Goal: Transaction & Acquisition: Book appointment/travel/reservation

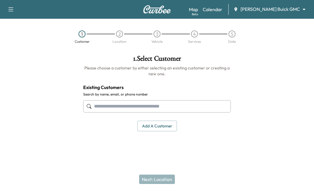
click at [13, 9] on icon "button" at bounding box center [10, 9] width 7 height 7
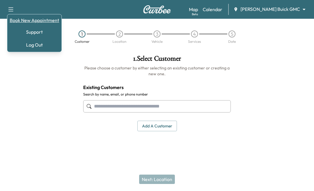
click at [29, 17] on link "Book New Appointment" at bounding box center [35, 20] width 50 height 7
click at [31, 19] on link "Book New Appointment" at bounding box center [35, 20] width 50 height 7
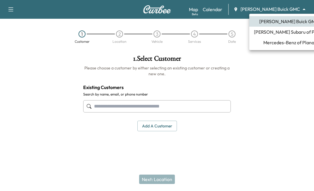
click at [275, 7] on body "Book New Appointment Support Log Out Map Beta Calendar [PERSON_NAME] Buick GMC …" at bounding box center [157, 95] width 314 height 191
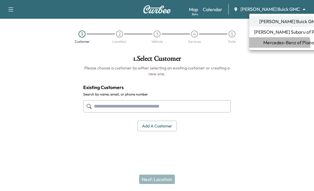
click at [280, 44] on span "Mercedes-Benz of Plano" at bounding box center [289, 42] width 51 height 7
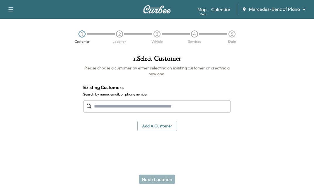
click at [126, 104] on input "text" at bounding box center [157, 106] width 148 height 12
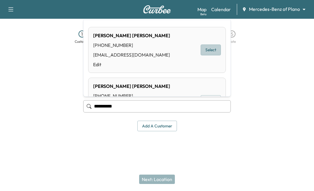
click at [205, 49] on button "Select" at bounding box center [211, 50] width 20 height 11
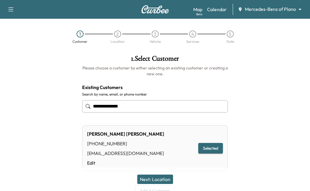
type input "**********"
click at [212, 147] on button "Selected" at bounding box center [210, 148] width 25 height 11
click at [154, 181] on button "Next: Location" at bounding box center [155, 179] width 36 height 9
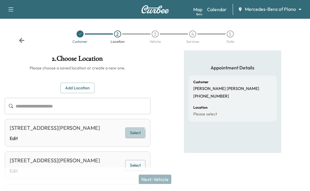
click at [135, 138] on button "Select" at bounding box center [135, 133] width 20 height 11
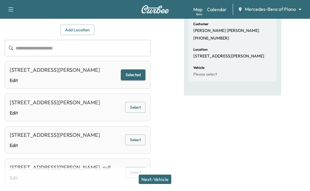
scroll to position [59, 0]
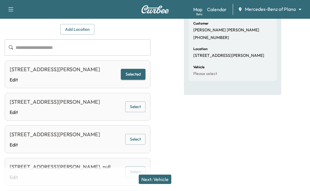
click at [155, 179] on button "Next: Vehicle" at bounding box center [155, 179] width 33 height 9
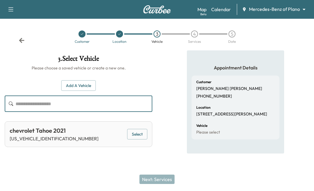
click at [75, 107] on input "text" at bounding box center [84, 104] width 137 height 16
paste input "**********"
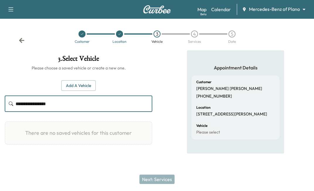
type input "**********"
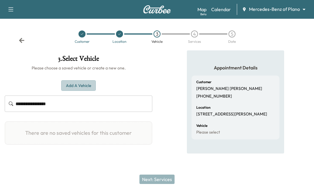
drag, startPoint x: 80, startPoint y: 85, endPoint x: 92, endPoint y: 86, distance: 12.4
click at [80, 85] on button "Add a Vehicle" at bounding box center [78, 85] width 35 height 11
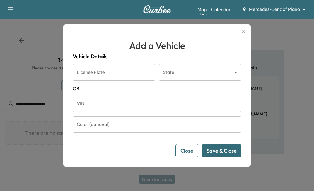
click at [105, 106] on input "VIN" at bounding box center [157, 104] width 169 height 16
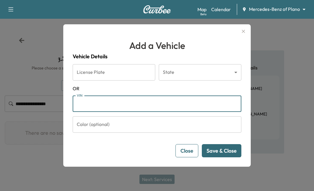
paste input "**********"
type input "**********"
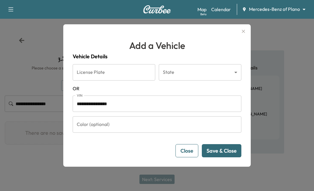
click at [211, 152] on button "Save & Close" at bounding box center [222, 150] width 40 height 13
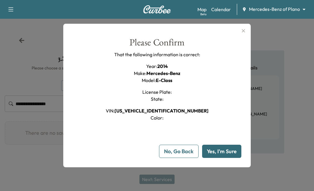
click at [224, 150] on button "Yes, I'm Sure" at bounding box center [221, 151] width 39 height 13
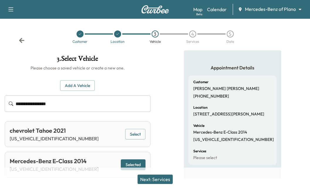
scroll to position [12, 0]
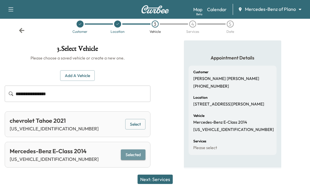
click at [133, 151] on button "Selected" at bounding box center [133, 155] width 25 height 11
drag, startPoint x: 157, startPoint y: 180, endPoint x: 175, endPoint y: 186, distance: 18.9
click at [157, 180] on button "Next: Services" at bounding box center [155, 179] width 35 height 9
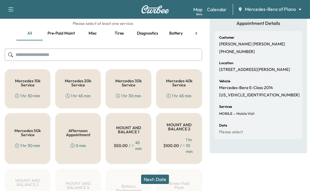
scroll to position [42, 0]
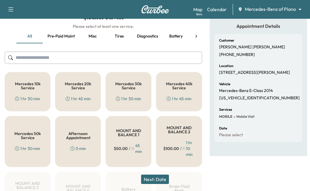
click at [60, 58] on input "text" at bounding box center [103, 58] width 197 height 12
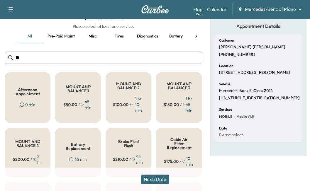
scroll to position [31, 0]
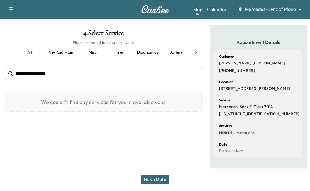
type input "**********"
click at [175, 46] on button "Battery" at bounding box center [176, 52] width 26 height 14
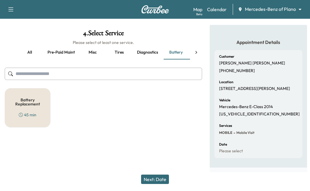
click at [32, 98] on h5 "Battery Replacement" at bounding box center [27, 102] width 26 height 8
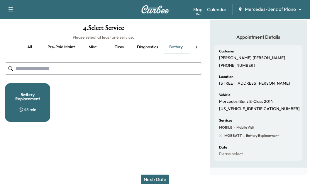
click at [154, 179] on button "Next: Date" at bounding box center [155, 179] width 28 height 9
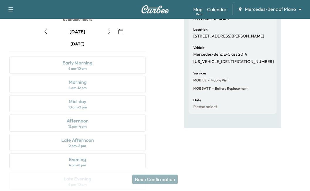
scroll to position [38, 0]
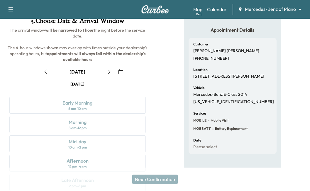
click at [120, 67] on button "button" at bounding box center [121, 71] width 10 height 9
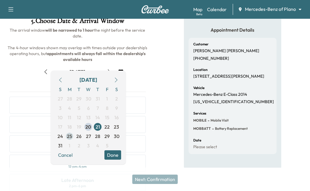
click at [68, 137] on span "25" at bounding box center [69, 136] width 5 height 7
click at [106, 126] on span "22" at bounding box center [106, 126] width 5 height 7
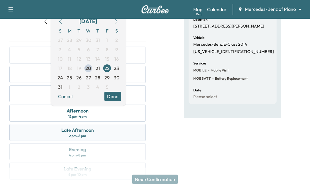
scroll to position [97, 0]
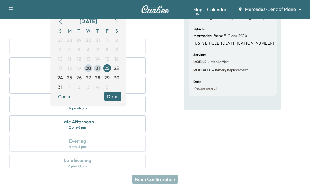
click at [98, 67] on span "21" at bounding box center [98, 68] width 4 height 7
click at [108, 69] on span "22" at bounding box center [106, 68] width 5 height 7
click at [77, 125] on div "2 pm - 6 pm" at bounding box center [77, 127] width 17 height 5
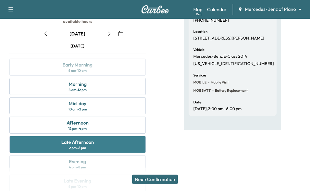
scroll to position [67, 0]
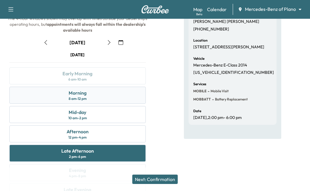
click at [78, 89] on div "Morning" at bounding box center [78, 92] width 18 height 7
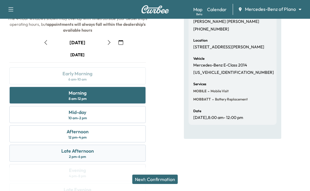
click at [84, 155] on div "2 pm - 6 pm" at bounding box center [77, 157] width 17 height 5
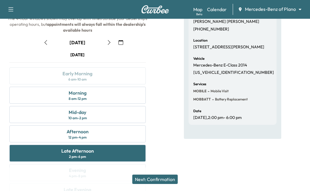
click at [161, 178] on button "Next: Confirmation" at bounding box center [154, 179] width 45 height 9
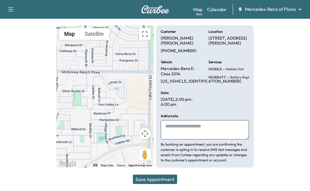
click at [147, 181] on button "Save Appointment" at bounding box center [155, 179] width 44 height 9
drag, startPoint x: 186, startPoint y: 124, endPoint x: 189, endPoint y: 123, distance: 3.7
click at [186, 124] on textarea at bounding box center [205, 129] width 88 height 19
type textarea "**********"
click at [149, 179] on button "Save Appointment" at bounding box center [155, 179] width 44 height 9
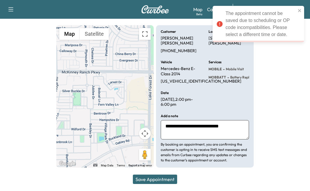
click at [150, 182] on button "Save Appointment" at bounding box center [155, 179] width 44 height 9
click at [301, 9] on icon "close" at bounding box center [300, 10] width 4 height 5
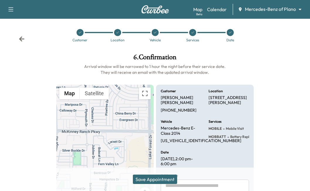
scroll to position [0, 0]
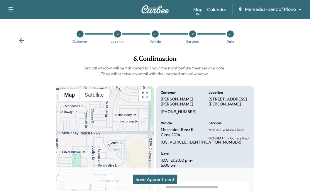
click at [192, 35] on icon at bounding box center [193, 34] width 4 height 4
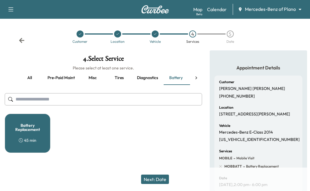
click at [91, 78] on button "Misc" at bounding box center [92, 78] width 26 height 14
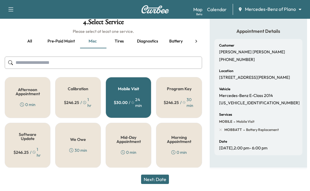
scroll to position [39, 0]
click at [26, 62] on input "text" at bounding box center [103, 62] width 197 height 12
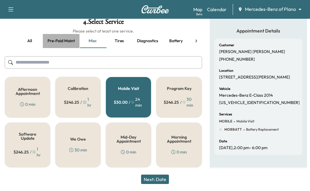
click at [55, 38] on button "Pre-paid maint" at bounding box center [61, 41] width 37 height 14
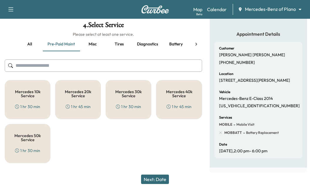
click at [28, 38] on button "all" at bounding box center [29, 44] width 26 height 14
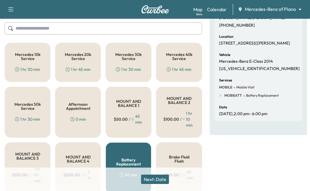
scroll to position [42, 0]
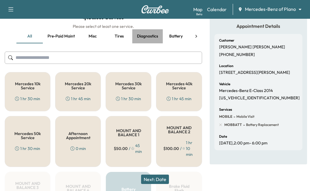
click at [144, 34] on button "Diagnostics" at bounding box center [147, 36] width 31 height 14
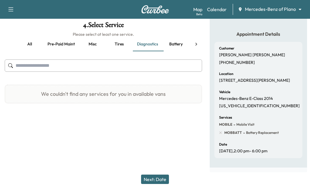
click at [177, 40] on button "Battery" at bounding box center [176, 44] width 26 height 14
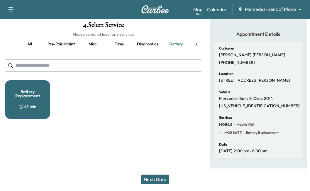
click at [28, 60] on input "text" at bounding box center [103, 66] width 197 height 12
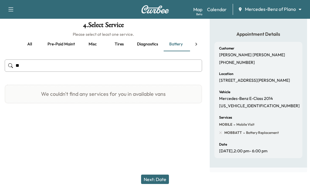
type input "*"
type input "**********"
click at [156, 177] on button "Next: Date" at bounding box center [155, 179] width 28 height 9
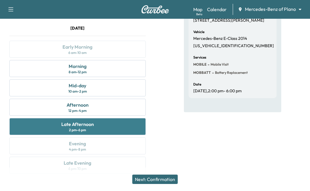
scroll to position [97, 0]
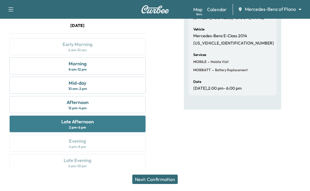
click at [74, 119] on div "Late Afternoon" at bounding box center [77, 121] width 33 height 7
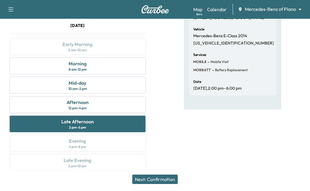
click at [159, 180] on button "Next: Confirmation" at bounding box center [154, 179] width 45 height 9
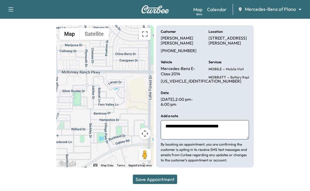
click at [159, 180] on button "Save Appointment" at bounding box center [155, 179] width 44 height 9
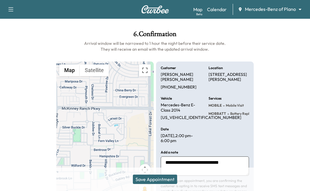
scroll to position [0, 0]
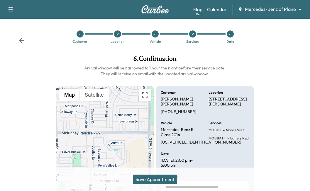
click at [155, 33] on icon at bounding box center [155, 34] width 4 height 4
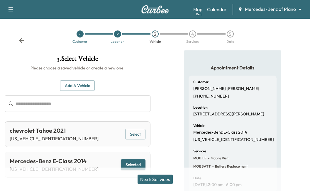
click at [153, 33] on div "3" at bounding box center [155, 34] width 7 height 7
click at [192, 33] on div "4" at bounding box center [192, 34] width 7 height 7
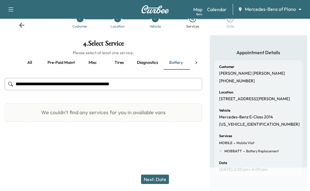
scroll to position [29, 0]
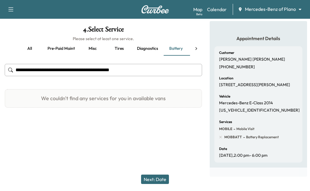
click at [157, 178] on button "Next: Date" at bounding box center [155, 179] width 28 height 9
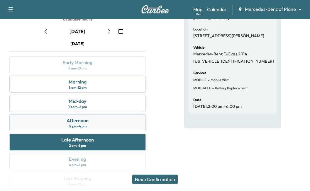
scroll to position [88, 0]
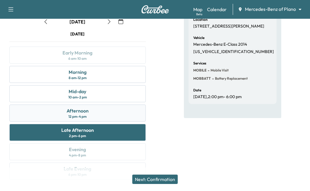
click at [98, 111] on div "Afternoon 12 pm - 4 pm" at bounding box center [77, 113] width 136 height 17
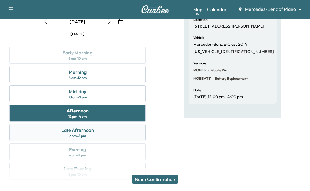
click at [60, 124] on div "Late Afternoon 2 pm - 6 pm" at bounding box center [77, 132] width 136 height 17
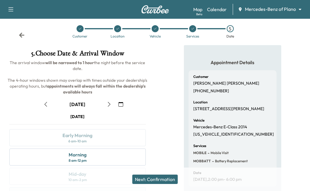
scroll to position [0, 0]
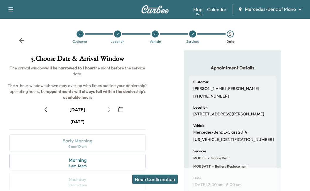
click at [191, 35] on icon at bounding box center [193, 34] width 4 height 4
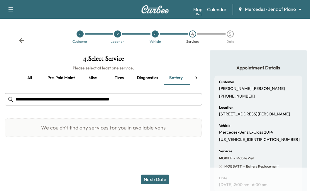
click at [128, 103] on input "**********" at bounding box center [103, 99] width 197 height 12
click at [159, 179] on button "Next: Date" at bounding box center [155, 179] width 28 height 9
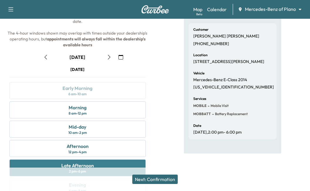
scroll to position [59, 0]
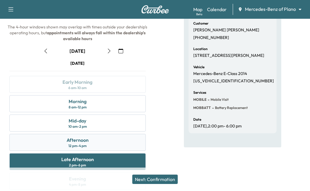
click at [75, 137] on div "Afternoon" at bounding box center [78, 140] width 22 height 7
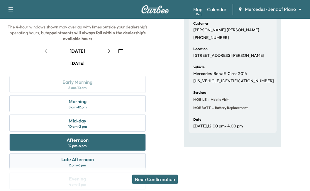
click at [79, 156] on div "Late Afternoon" at bounding box center [77, 159] width 33 height 7
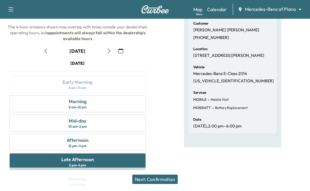
click at [154, 175] on button "Next: Confirmation" at bounding box center [154, 179] width 45 height 9
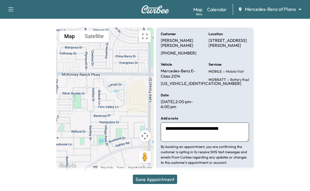
click at [155, 177] on button "Save Appointment" at bounding box center [155, 179] width 44 height 9
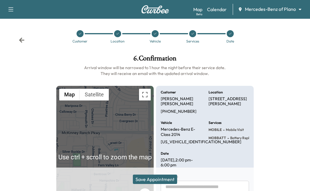
scroll to position [0, 0]
click at [229, 33] on icon at bounding box center [230, 34] width 4 height 4
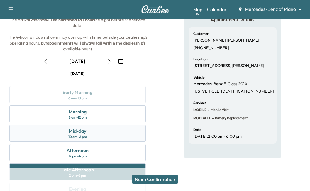
scroll to position [59, 0]
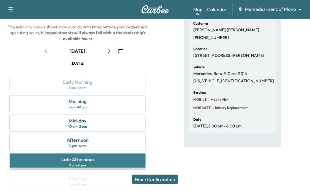
click at [73, 163] on div "2 pm - 6 pm" at bounding box center [77, 165] width 17 height 5
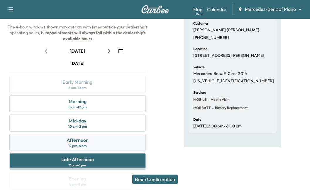
click at [75, 137] on div "Afternoon" at bounding box center [78, 140] width 22 height 7
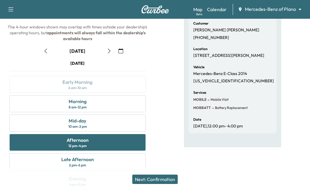
click at [153, 176] on button "Next: Confirmation" at bounding box center [154, 179] width 45 height 9
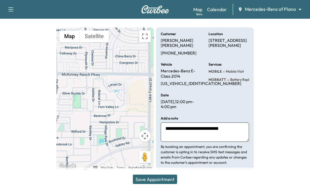
click at [153, 176] on button "Save Appointment" at bounding box center [155, 179] width 44 height 9
drag, startPoint x: 159, startPoint y: 176, endPoint x: 164, endPoint y: 178, distance: 5.1
click at [159, 176] on button "Save Appointment" at bounding box center [155, 179] width 44 height 9
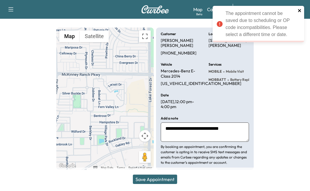
click at [299, 10] on icon "close" at bounding box center [299, 10] width 3 height 3
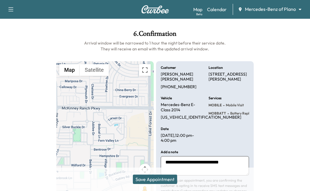
scroll to position [0, 0]
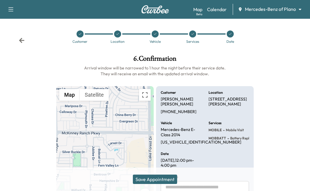
click at [156, 179] on button "Save Appointment" at bounding box center [155, 179] width 44 height 9
click at [11, 9] on icon "button" at bounding box center [11, 9] width 5 height 4
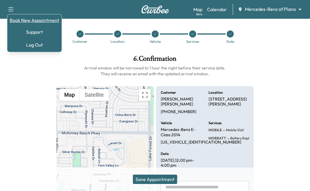
click at [34, 20] on link "Book New Appointment" at bounding box center [35, 20] width 50 height 7
click at [44, 19] on link "Book New Appointment" at bounding box center [35, 20] width 50 height 7
click at [32, 32] on link "Support" at bounding box center [35, 31] width 50 height 7
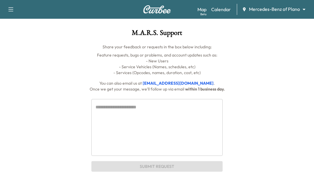
click at [267, 8] on body "Book New Appointment Support Log Out Map Beta Calendar Mercedes-Benz of Plano *…" at bounding box center [157, 95] width 314 height 191
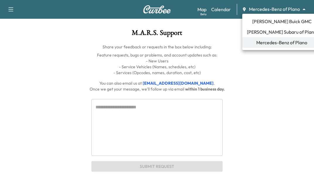
click at [268, 42] on span "Mercedes-Benz of Plano" at bounding box center [282, 42] width 51 height 7
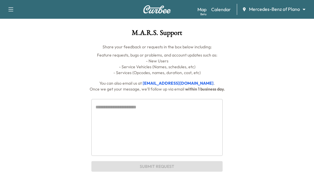
click at [8, 8] on icon "button" at bounding box center [10, 9] width 7 height 7
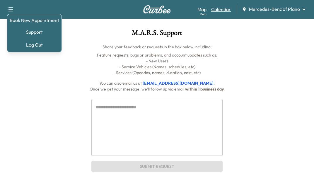
click at [223, 10] on link "Calendar" at bounding box center [221, 9] width 20 height 7
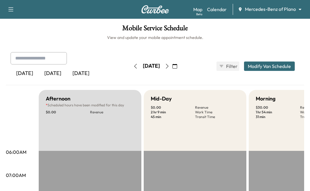
click at [180, 64] on button "button" at bounding box center [175, 66] width 10 height 9
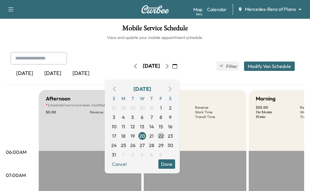
click at [164, 133] on span "22" at bounding box center [160, 136] width 5 height 7
